Goal: Transaction & Acquisition: Download file/media

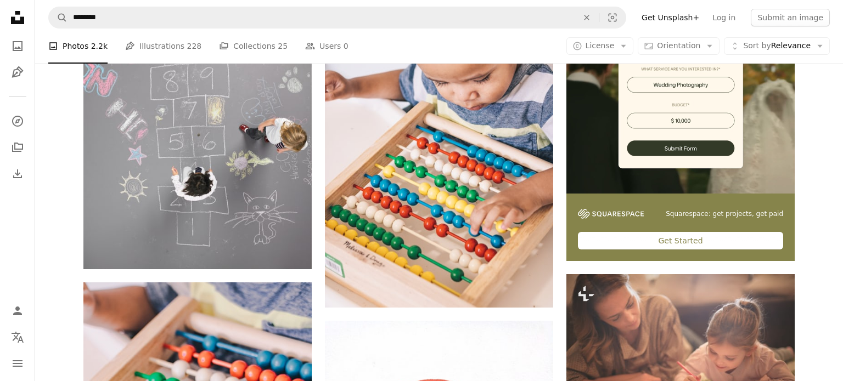
scroll to position [308, 0]
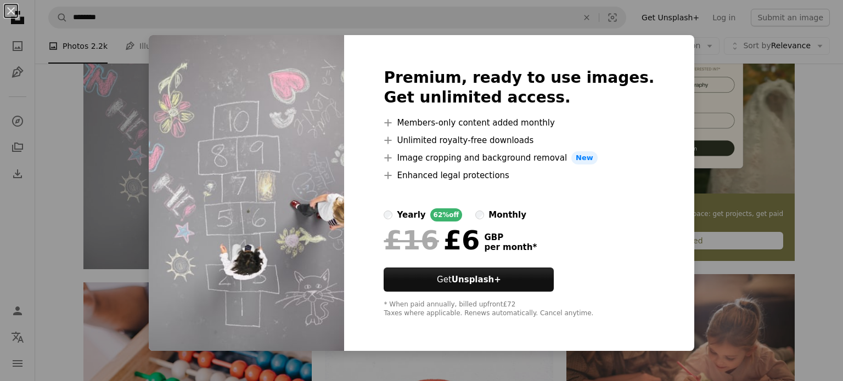
click at [798, 114] on div "An X shape Premium, ready to use images. Get unlimited access. A plus sign Memb…" at bounding box center [421, 190] width 843 height 381
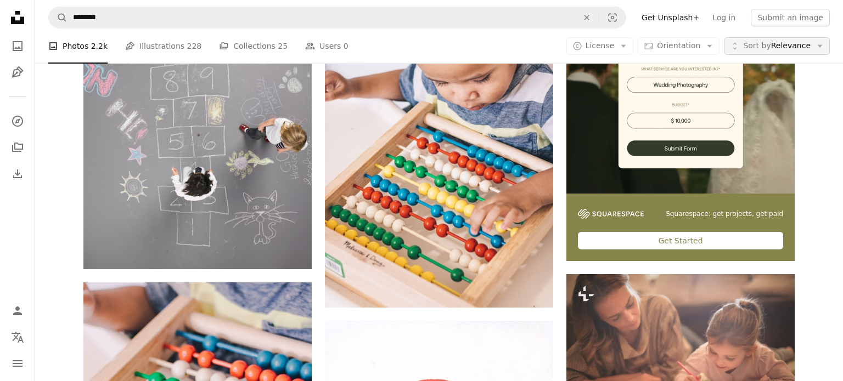
click at [819, 47] on icon "button" at bounding box center [820, 46] width 5 height 3
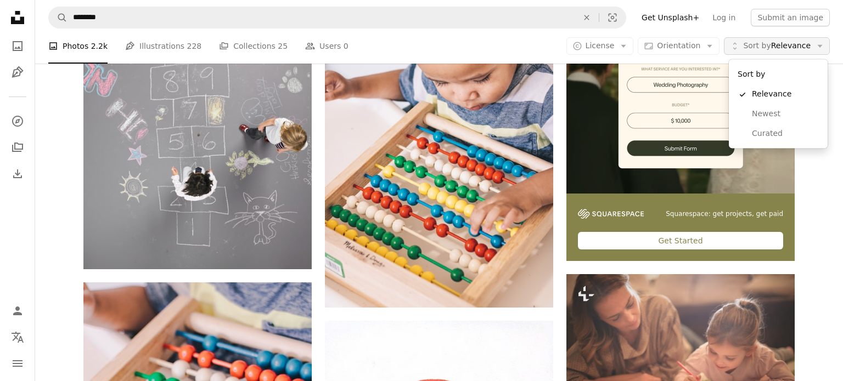
click at [814, 48] on button "Unfold Sort by Relevance Arrow down" at bounding box center [777, 46] width 106 height 18
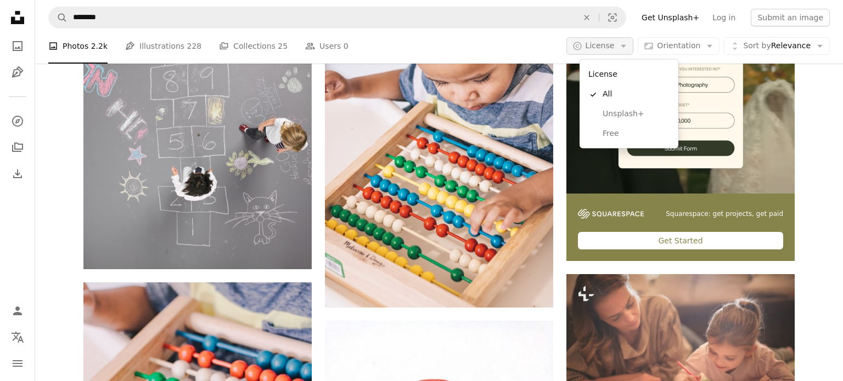
click at [615, 48] on span "License" at bounding box center [600, 45] width 29 height 9
click at [616, 131] on span "Free" at bounding box center [636, 133] width 67 height 11
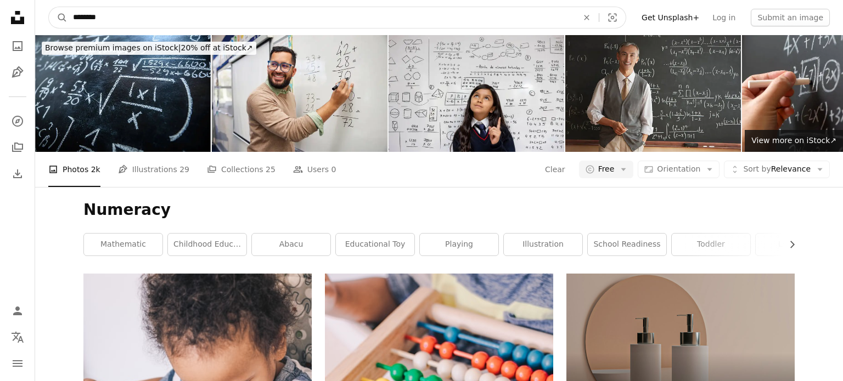
click at [170, 18] on input "********" at bounding box center [321, 17] width 507 height 21
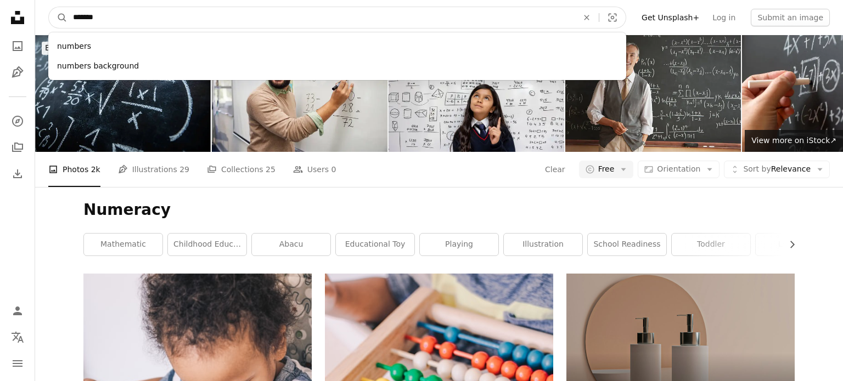
type input "*******"
click at [49, 7] on button "A magnifying glass" at bounding box center [58, 17] width 19 height 21
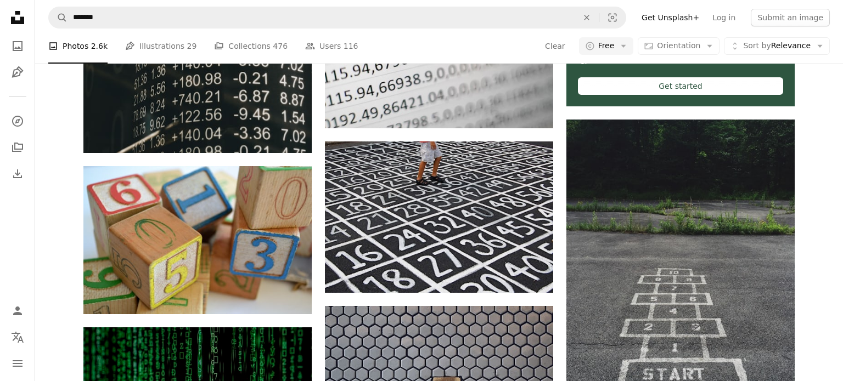
scroll to position [480, 0]
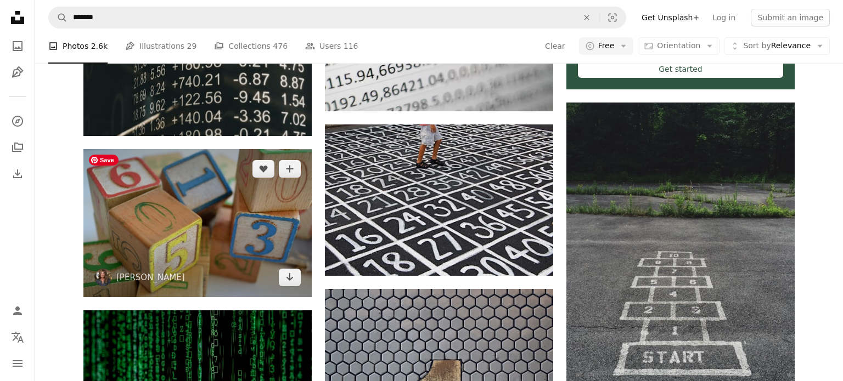
click at [170, 229] on img at bounding box center [197, 223] width 228 height 148
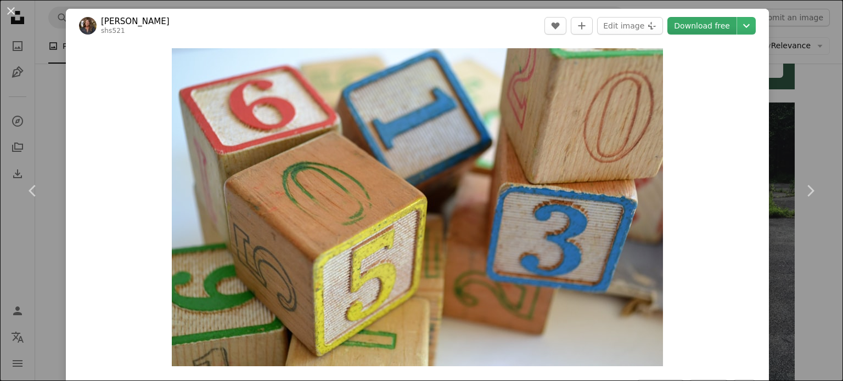
click at [695, 31] on link "Download free" at bounding box center [701, 26] width 69 height 18
